Goal: Find specific page/section: Find specific page/section

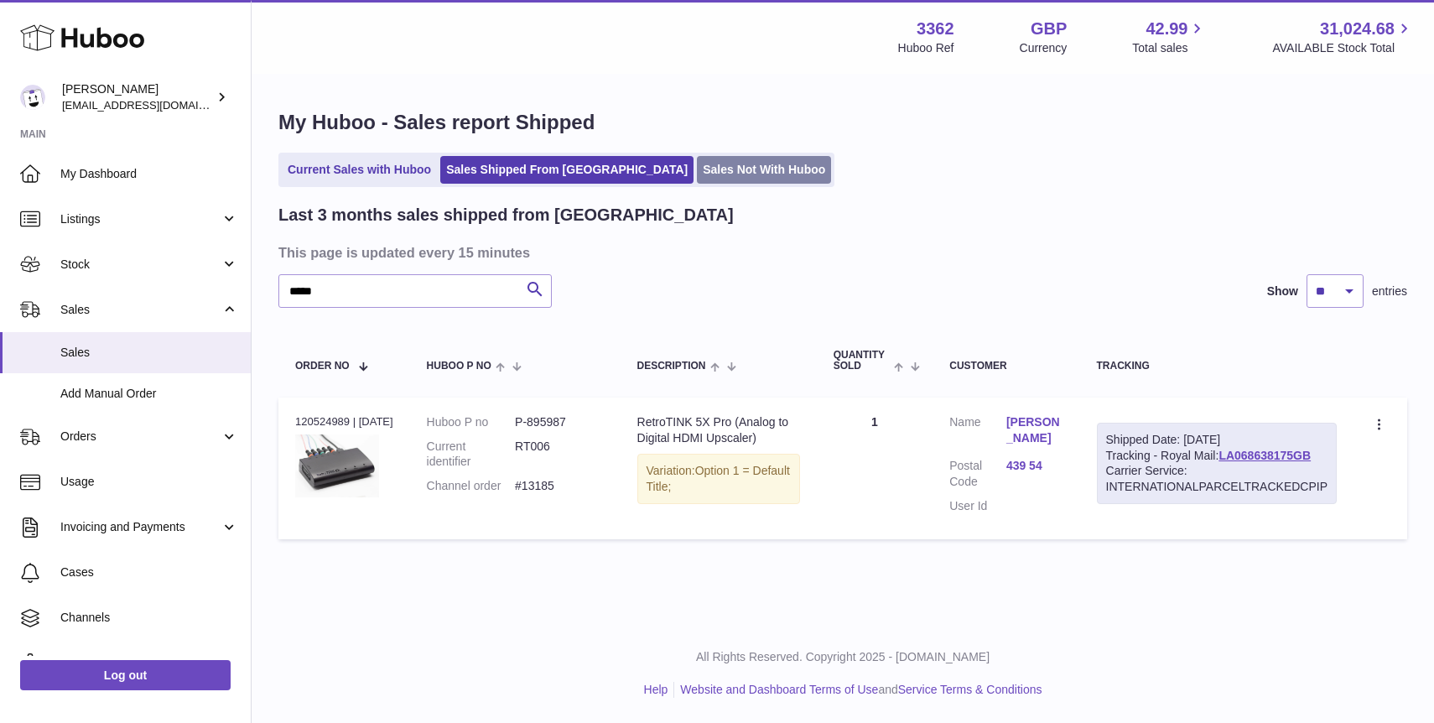
click at [697, 179] on link "Sales Not With Huboo" at bounding box center [764, 170] width 134 height 28
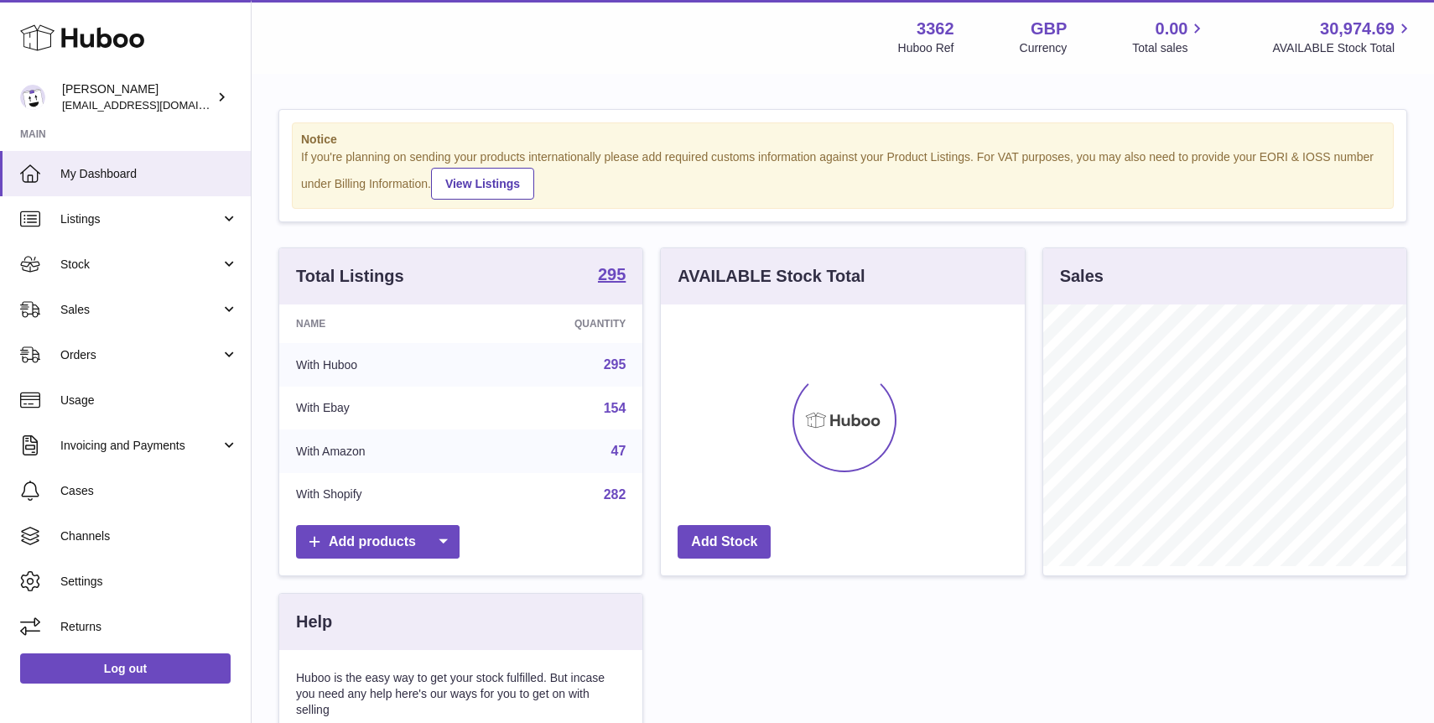
scroll to position [262, 363]
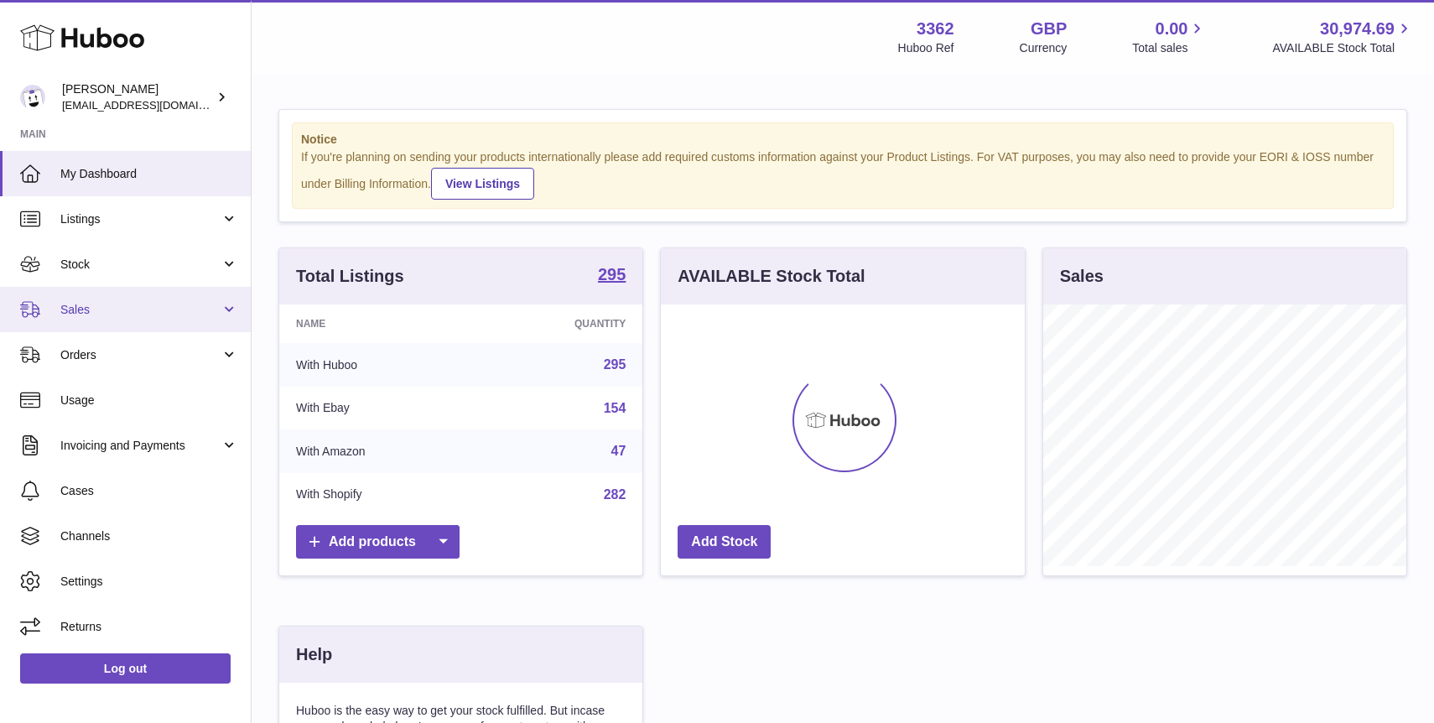
click at [151, 315] on span "Sales" at bounding box center [140, 310] width 160 height 16
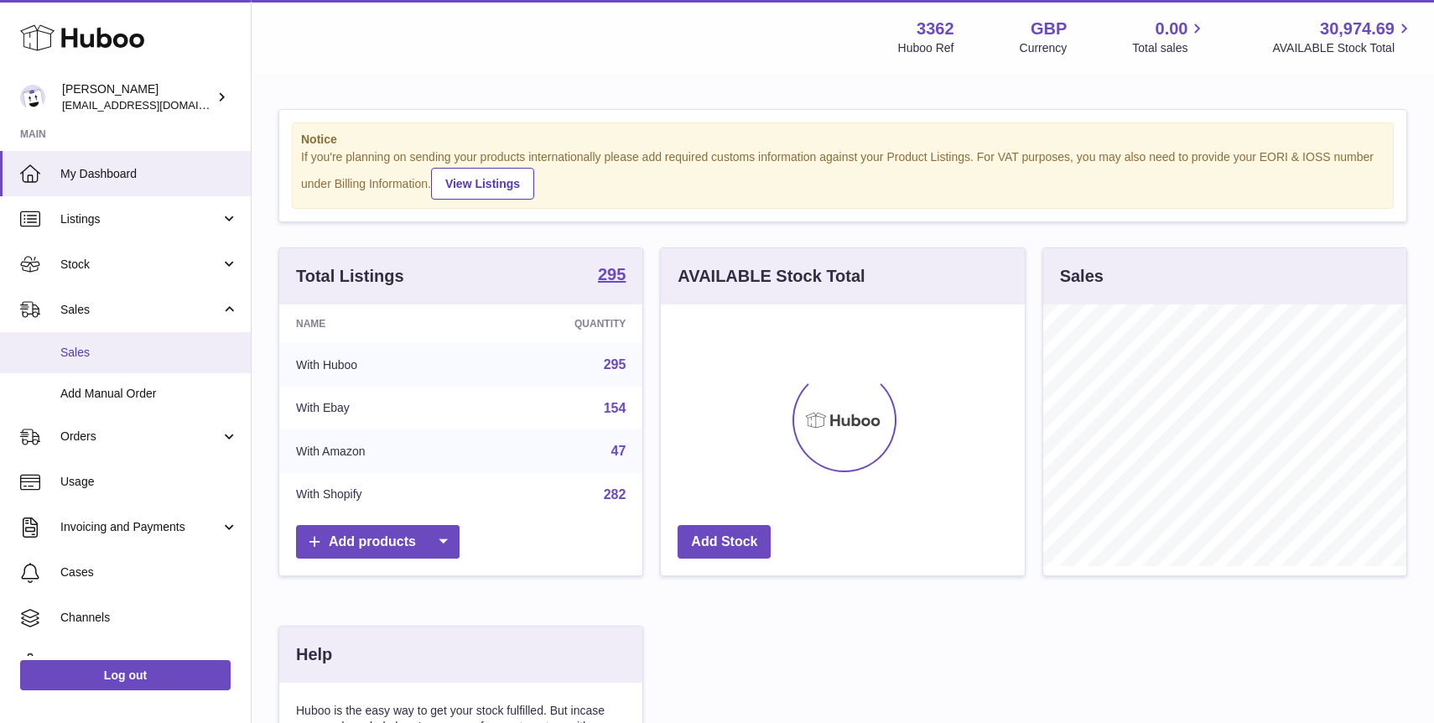
click at [164, 342] on link "Sales" at bounding box center [125, 352] width 251 height 41
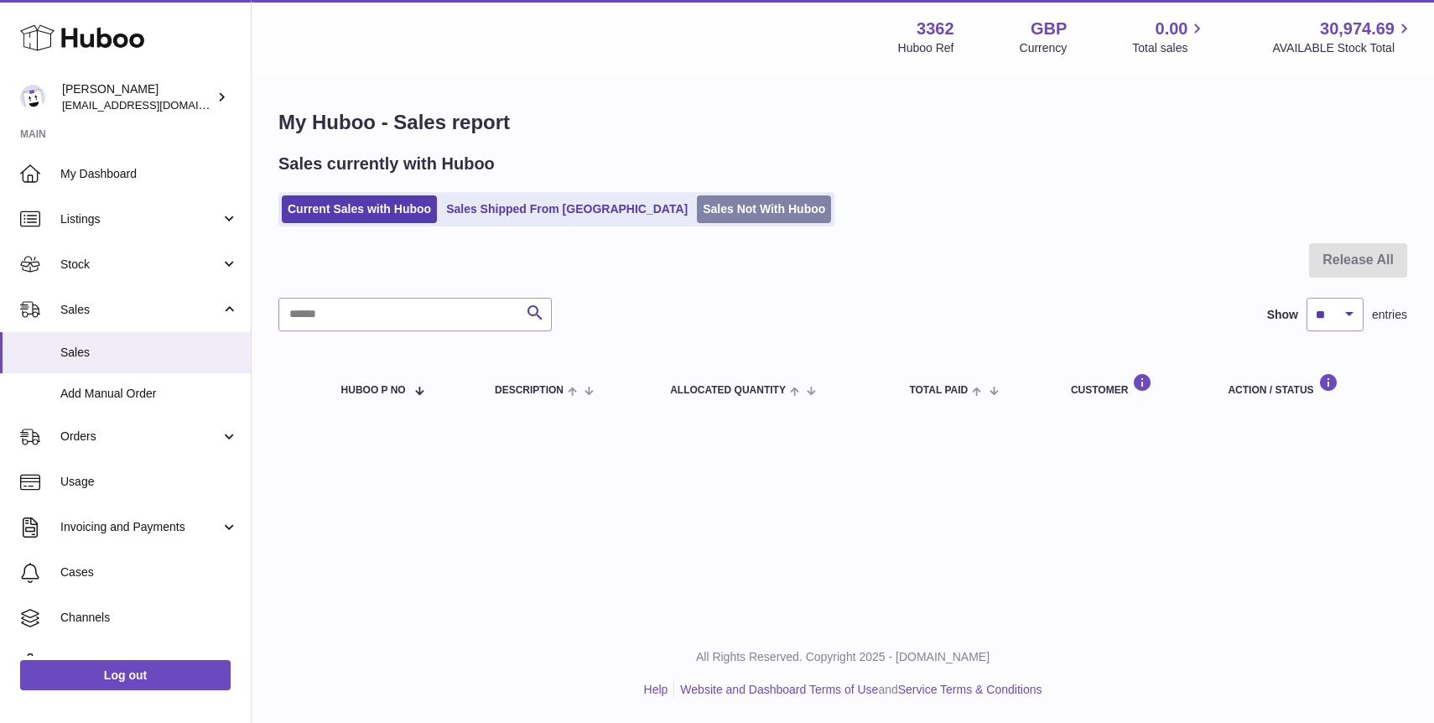
click at [713, 216] on link "Sales Not With Huboo" at bounding box center [764, 209] width 134 height 28
